Goal: Transaction & Acquisition: Download file/media

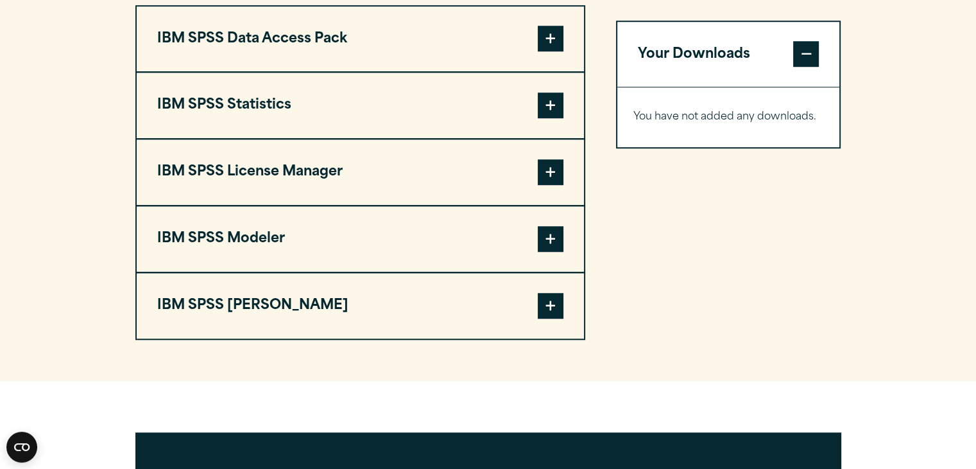
scroll to position [1027, 0]
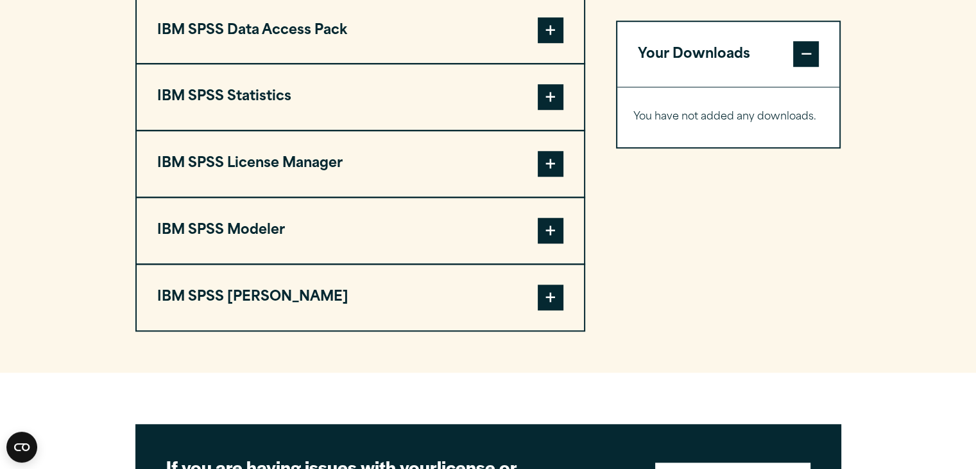
click at [554, 177] on span at bounding box center [551, 164] width 26 height 26
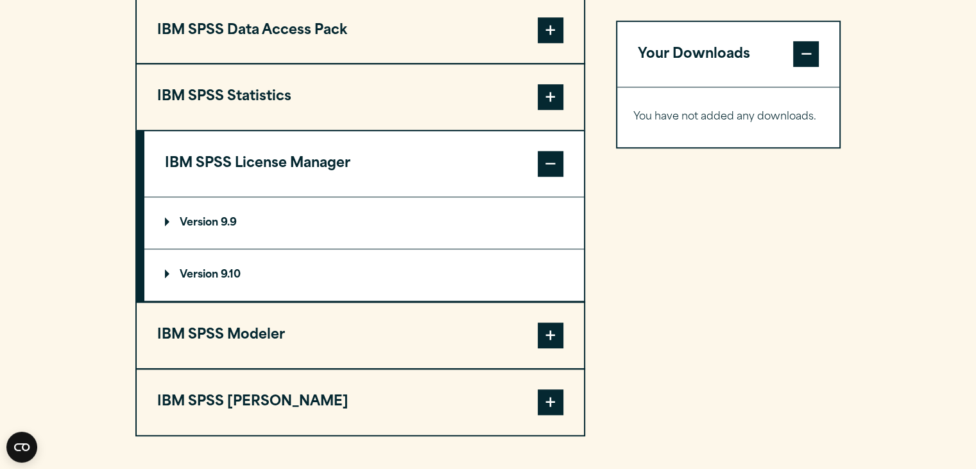
click at [218, 280] on p "Version 9.10" at bounding box center [203, 275] width 76 height 10
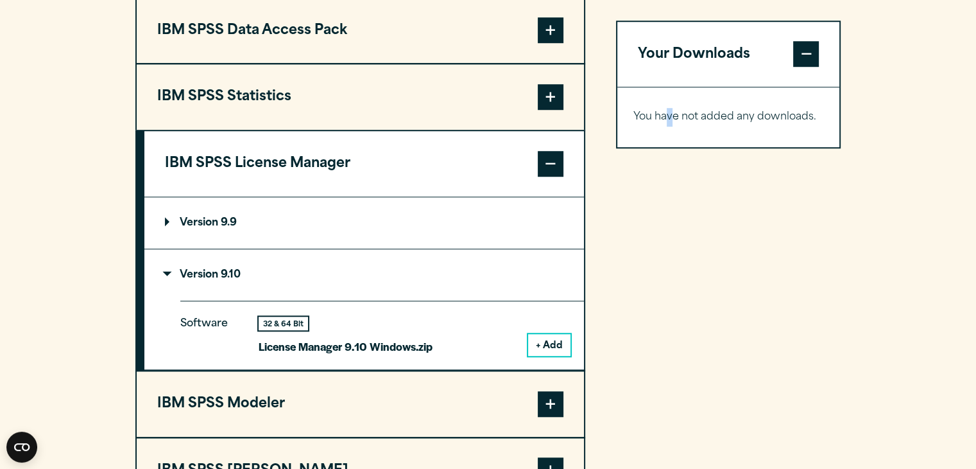
click at [669, 352] on div "Your Downloads You have not added any downloads. Download 0 Items" at bounding box center [728, 251] width 225 height 508
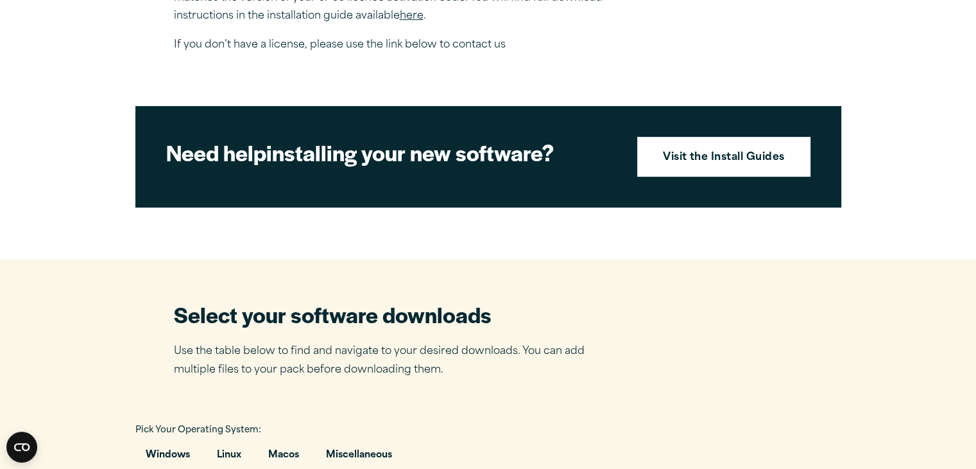
scroll to position [393, 0]
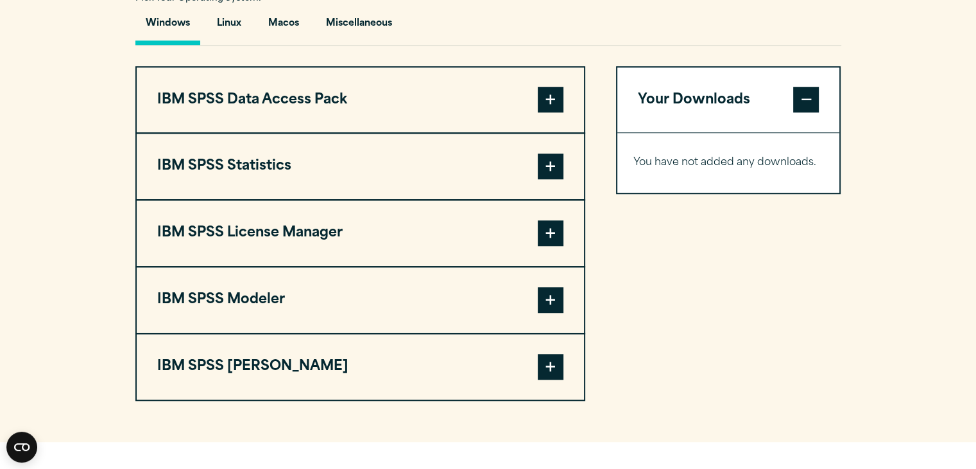
scroll to position [1027, 0]
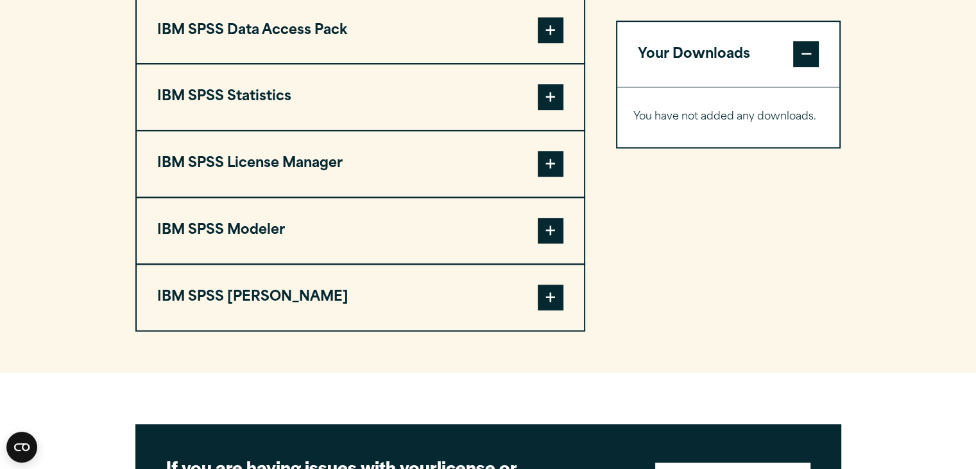
click at [550, 110] on span at bounding box center [551, 97] width 26 height 26
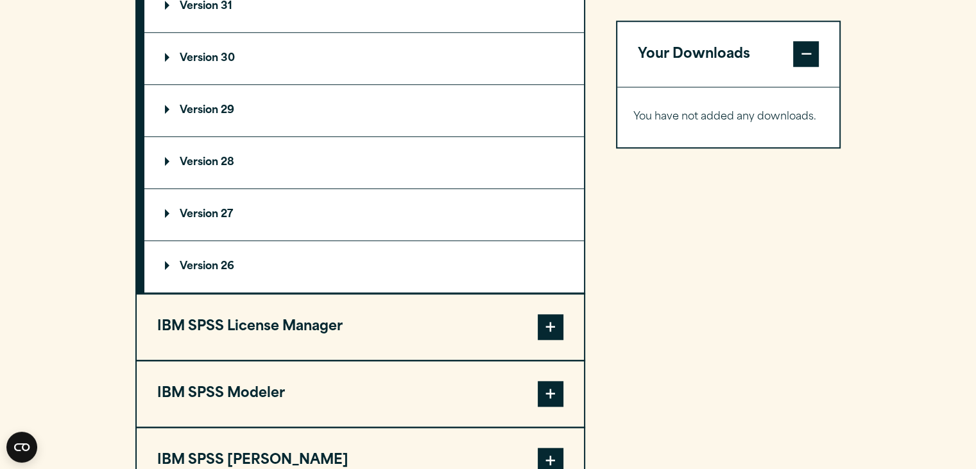
scroll to position [1155, 0]
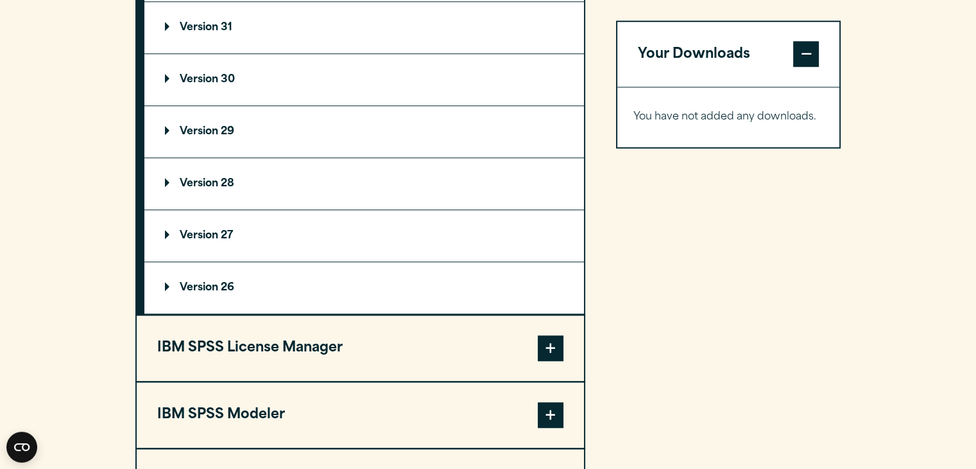
click at [214, 137] on p "Version 29" at bounding box center [199, 131] width 69 height 10
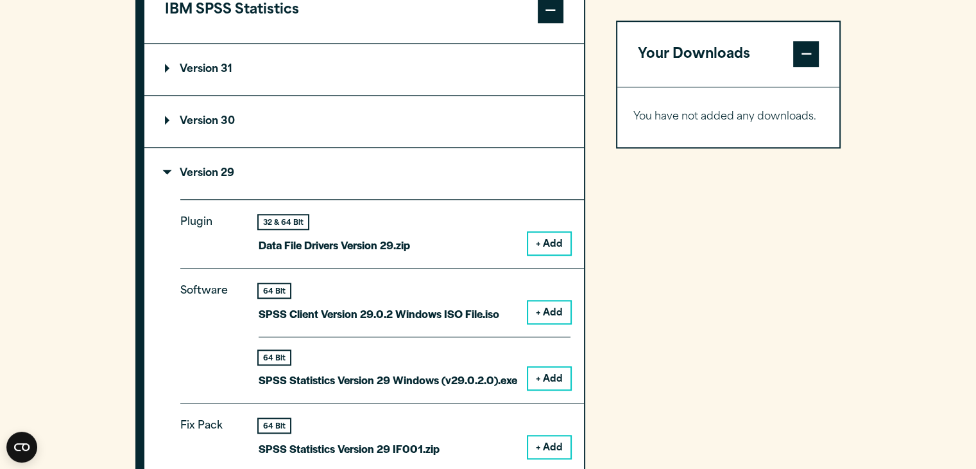
scroll to position [1091, 0]
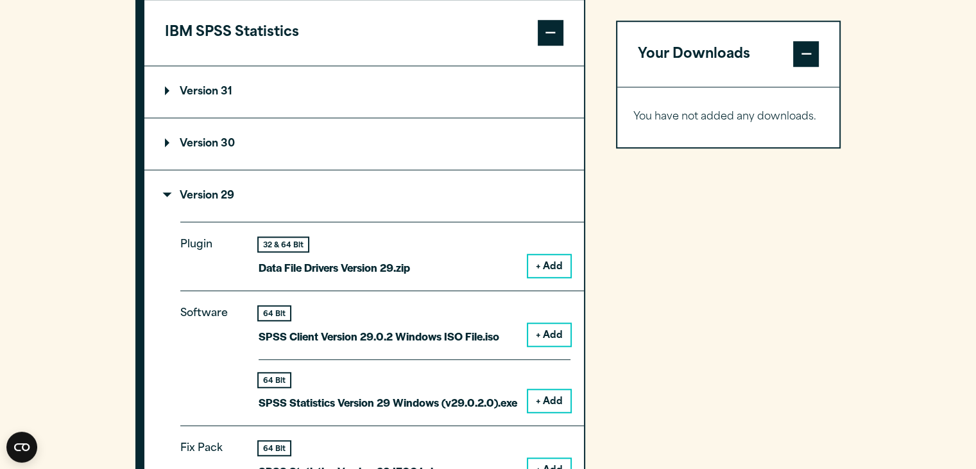
click at [211, 97] on p "Version 31" at bounding box center [198, 92] width 67 height 10
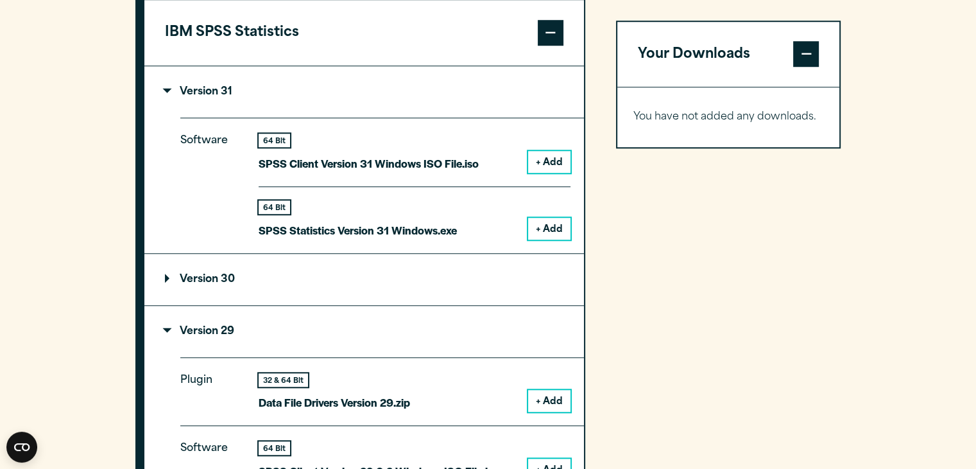
click at [552, 239] on button "+ Add" at bounding box center [549, 229] width 42 height 22
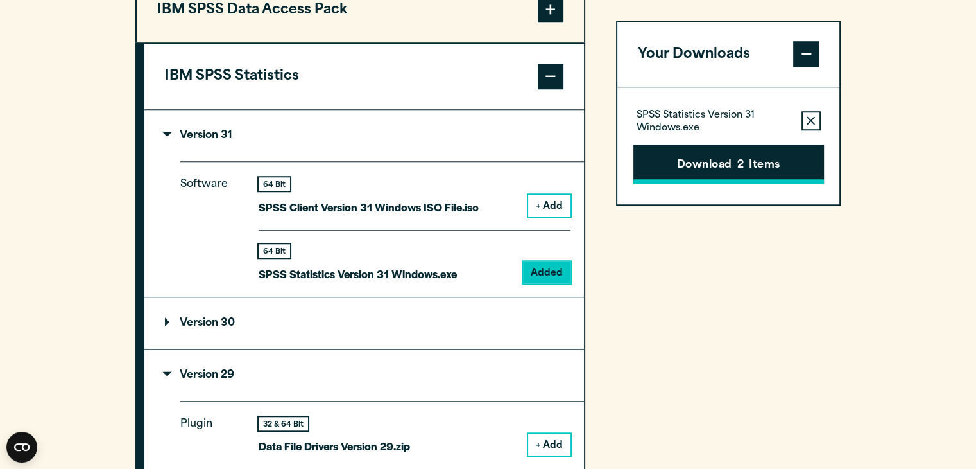
scroll to position [1027, 0]
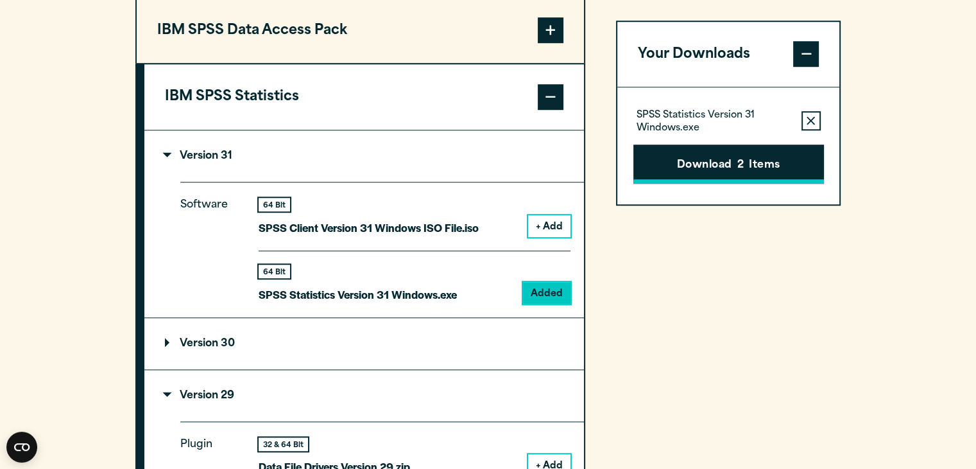
click at [759, 167] on button "Download 2 Items" at bounding box center [729, 164] width 191 height 40
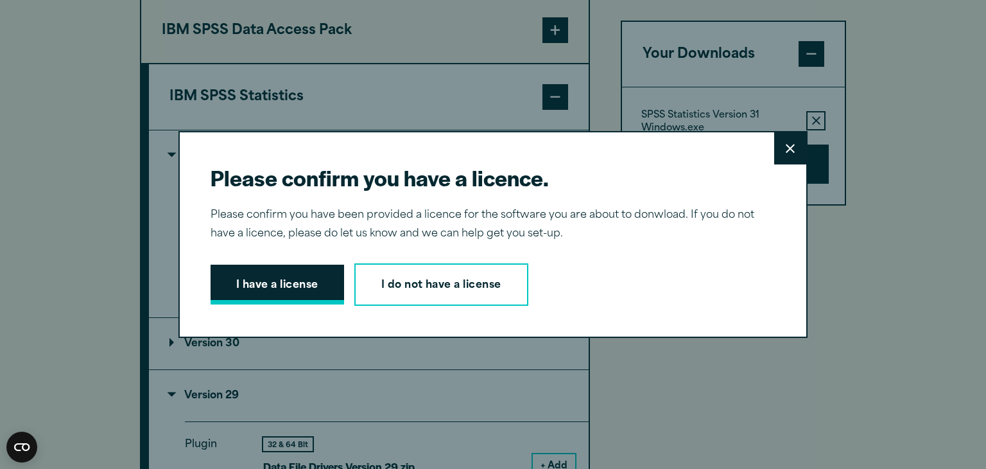
click at [307, 293] on button "I have a license" at bounding box center [278, 284] width 134 height 40
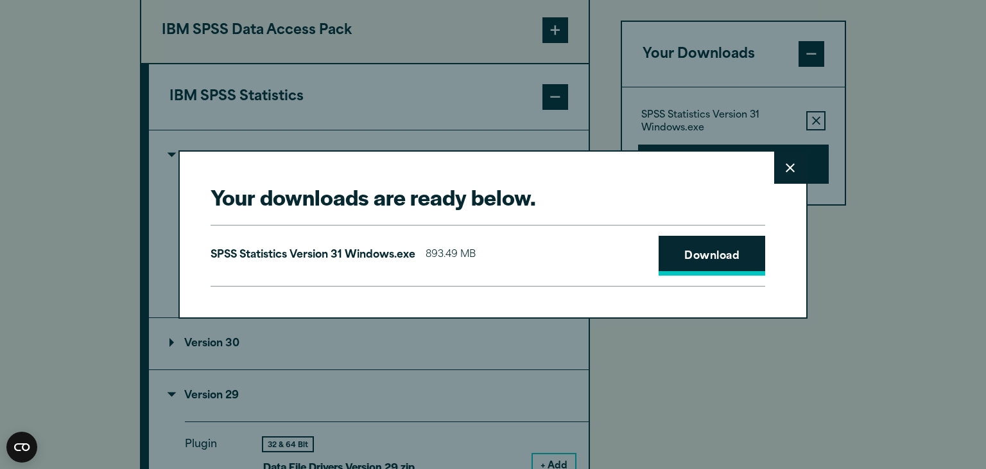
click at [726, 248] on link "Download" at bounding box center [712, 256] width 107 height 40
click at [709, 260] on link "Download" at bounding box center [712, 256] width 107 height 40
click at [786, 163] on icon at bounding box center [790, 168] width 9 height 10
